Goal: Task Accomplishment & Management: Use online tool/utility

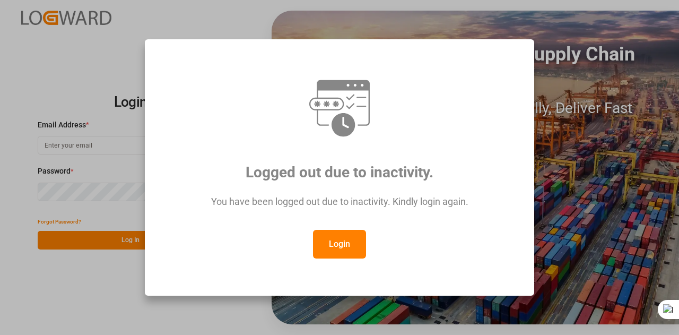
click at [355, 235] on button "Login" at bounding box center [339, 244] width 53 height 29
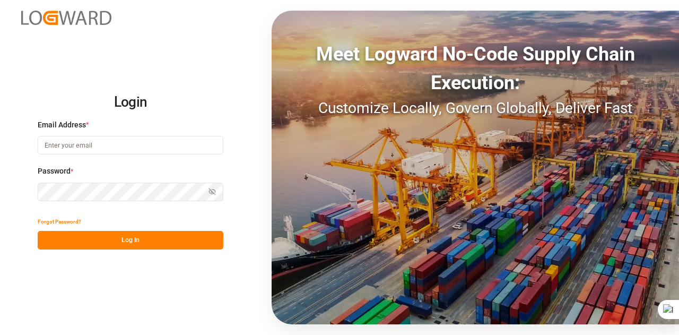
click at [126, 150] on input at bounding box center [131, 145] width 186 height 19
type input "[EMAIL_ADDRESS][DOMAIN_NAME]"
click at [111, 242] on button "Log In" at bounding box center [131, 240] width 186 height 19
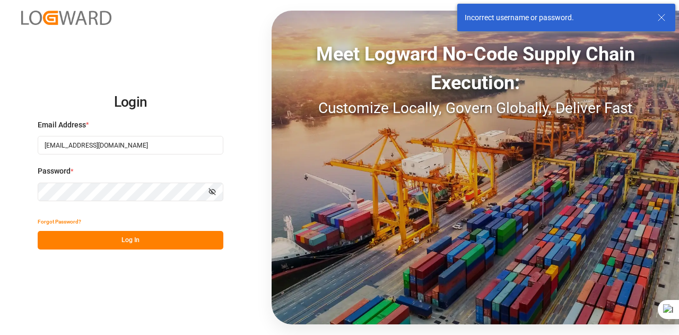
click at [212, 199] on button "Show password" at bounding box center [212, 192] width 22 height 19
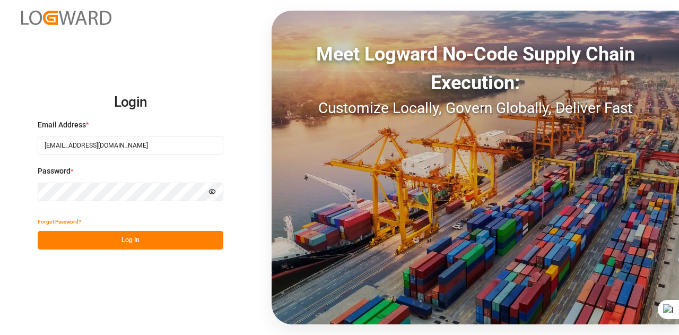
click at [71, 243] on button "Log In" at bounding box center [131, 240] width 186 height 19
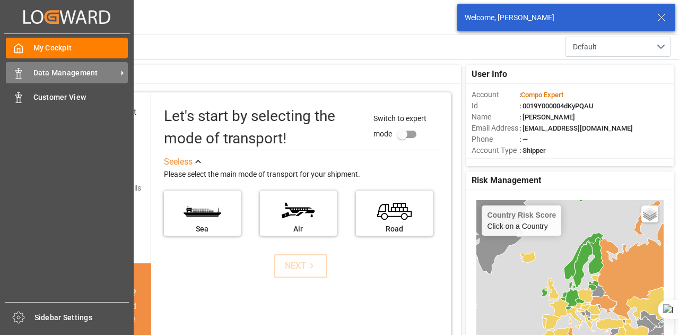
click at [15, 75] on icon at bounding box center [18, 73] width 11 height 11
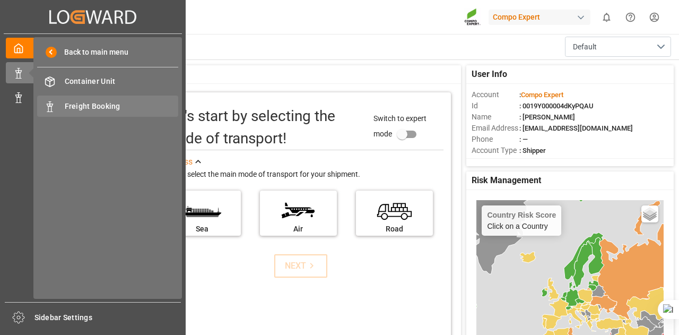
click at [59, 107] on div "Freight Booking Freight Booking" at bounding box center [107, 106] width 141 height 21
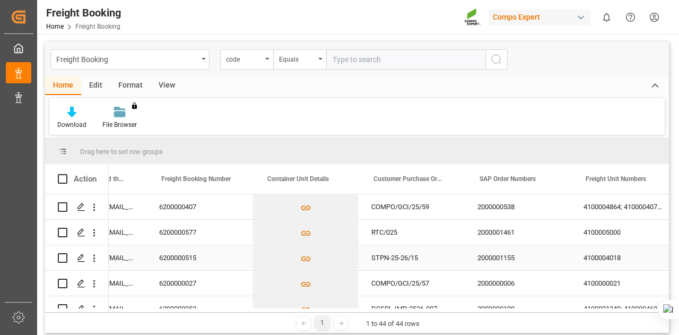
scroll to position [0, 600]
